Goal: Information Seeking & Learning: Understand process/instructions

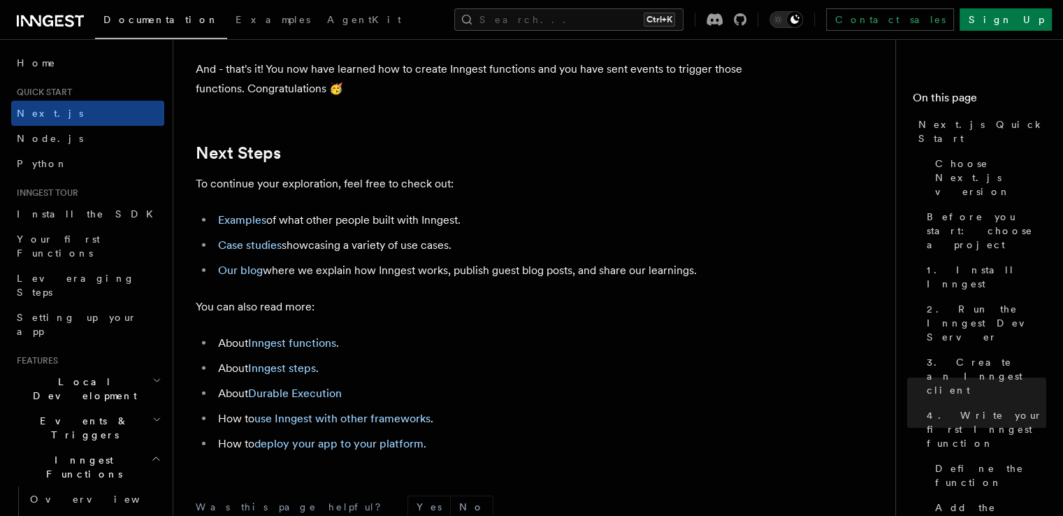
scroll to position [8652, 0]
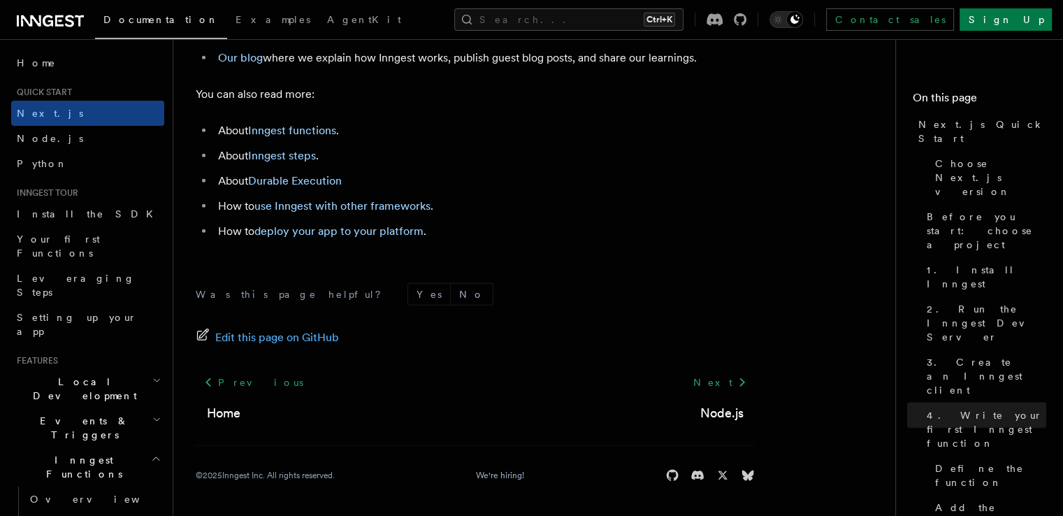
scroll to position [8902, 0]
click at [730, 384] on link "Next" at bounding box center [719, 382] width 71 height 25
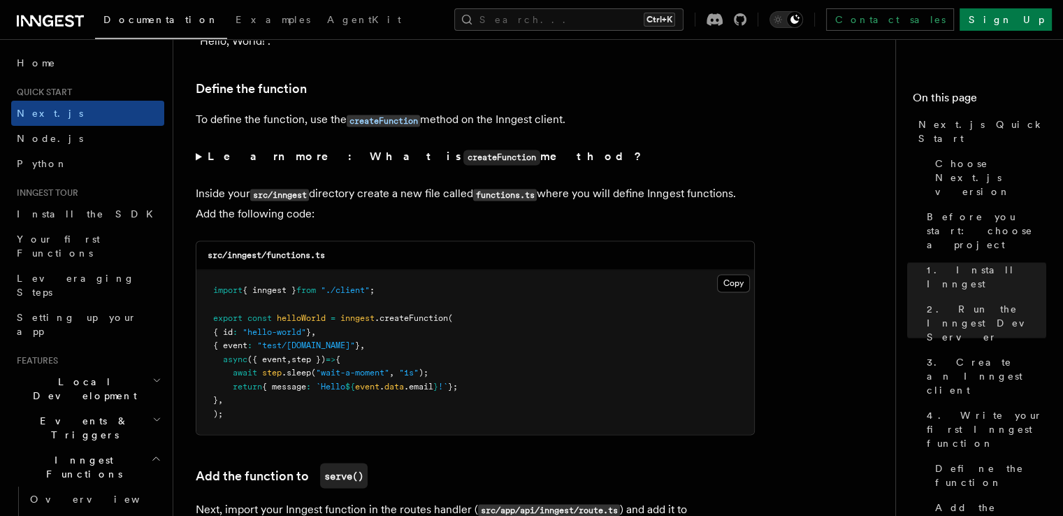
scroll to position [0, 0]
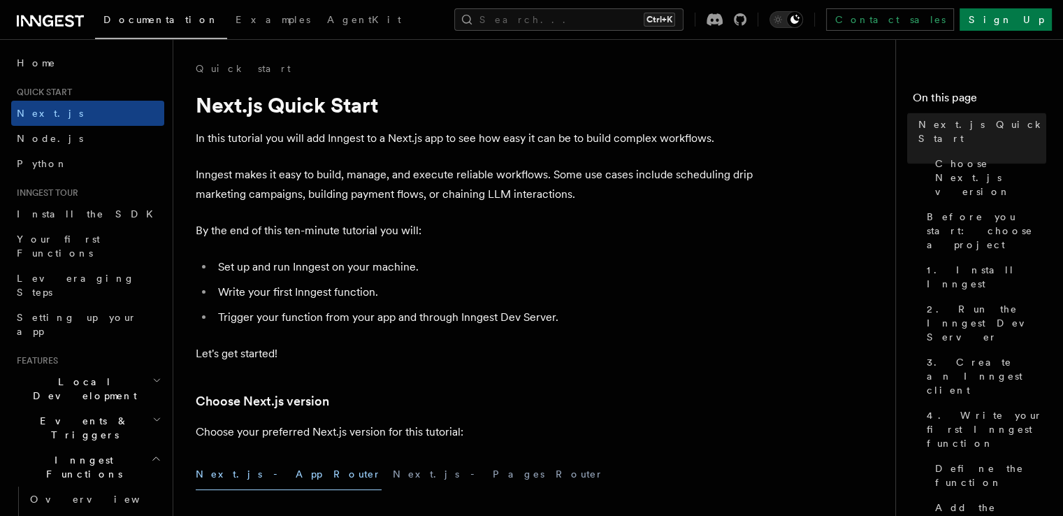
click at [260, 110] on h1 "Next.js Quick Start" at bounding box center [475, 104] width 559 height 25
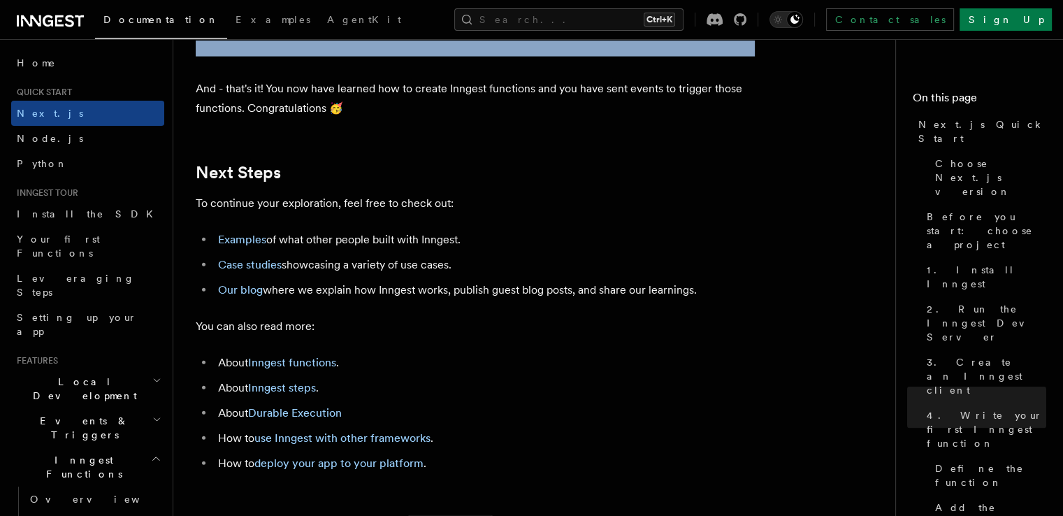
scroll to position [8554, 0]
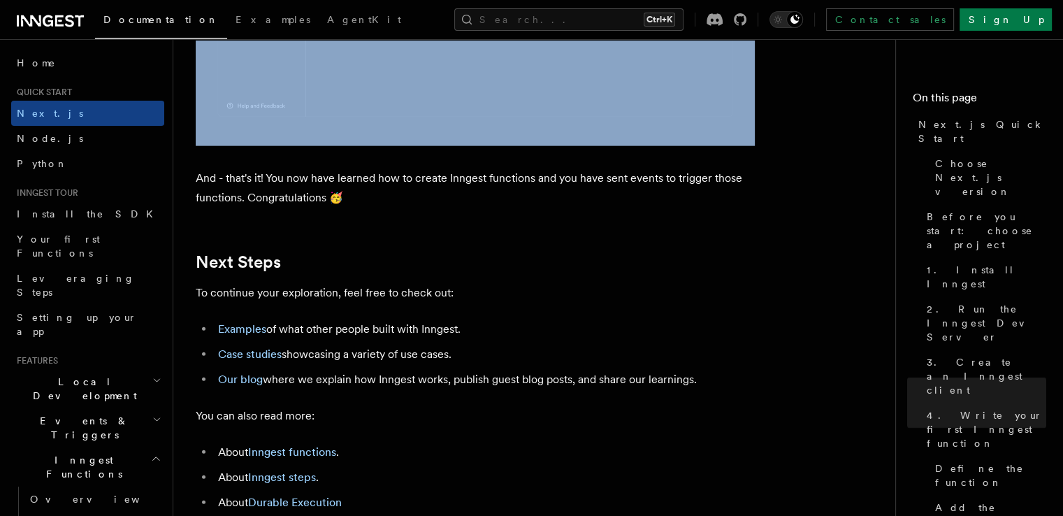
drag, startPoint x: 191, startPoint y: 63, endPoint x: 697, endPoint y: 408, distance: 612.9
copy article "Quick start Next.js Quick Start In this tutorial you will add Inngest to a Next…"
